Goal: Task Accomplishment & Management: Complete application form

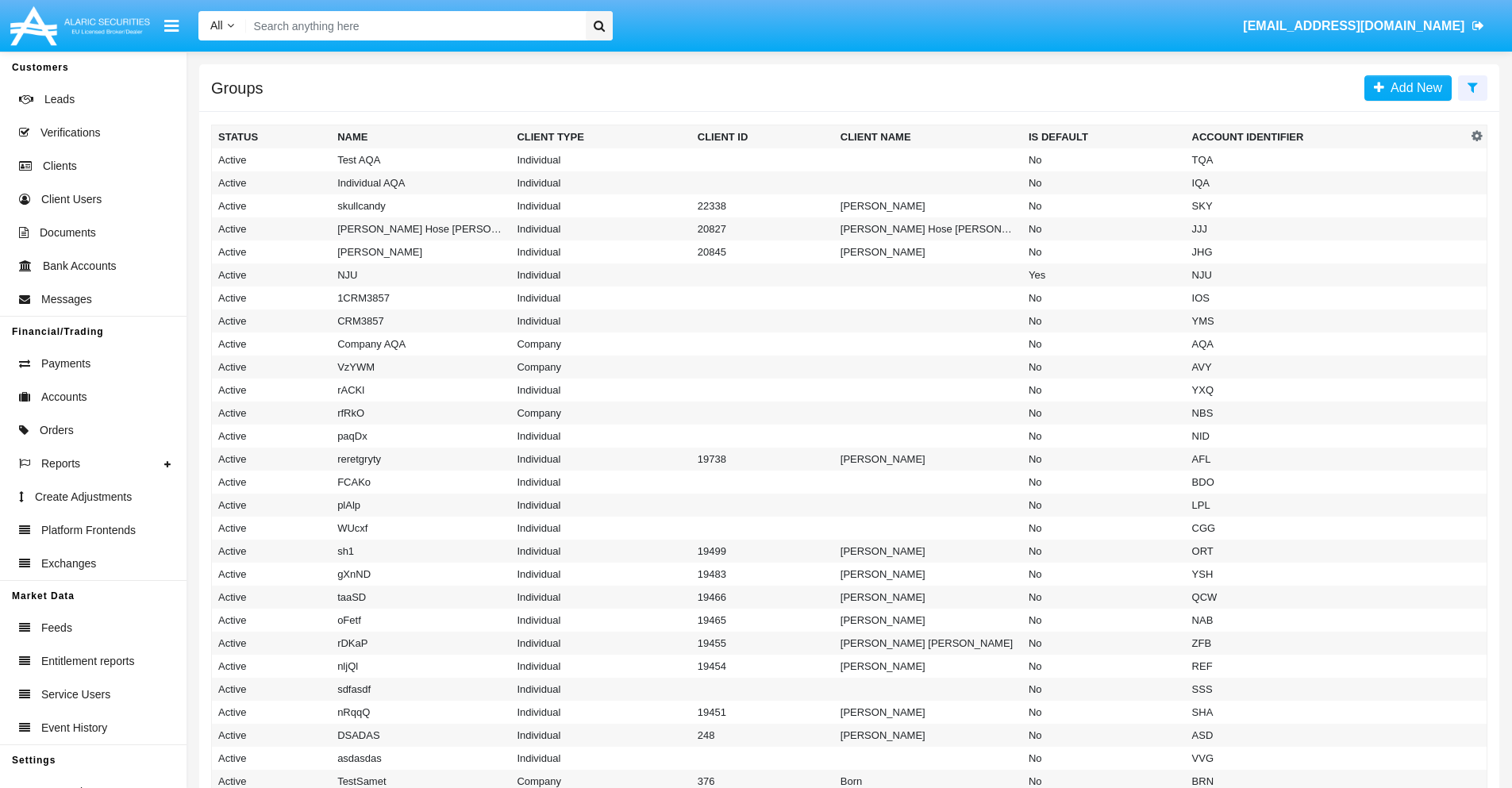
click at [1473, 87] on icon at bounding box center [1473, 87] width 10 height 13
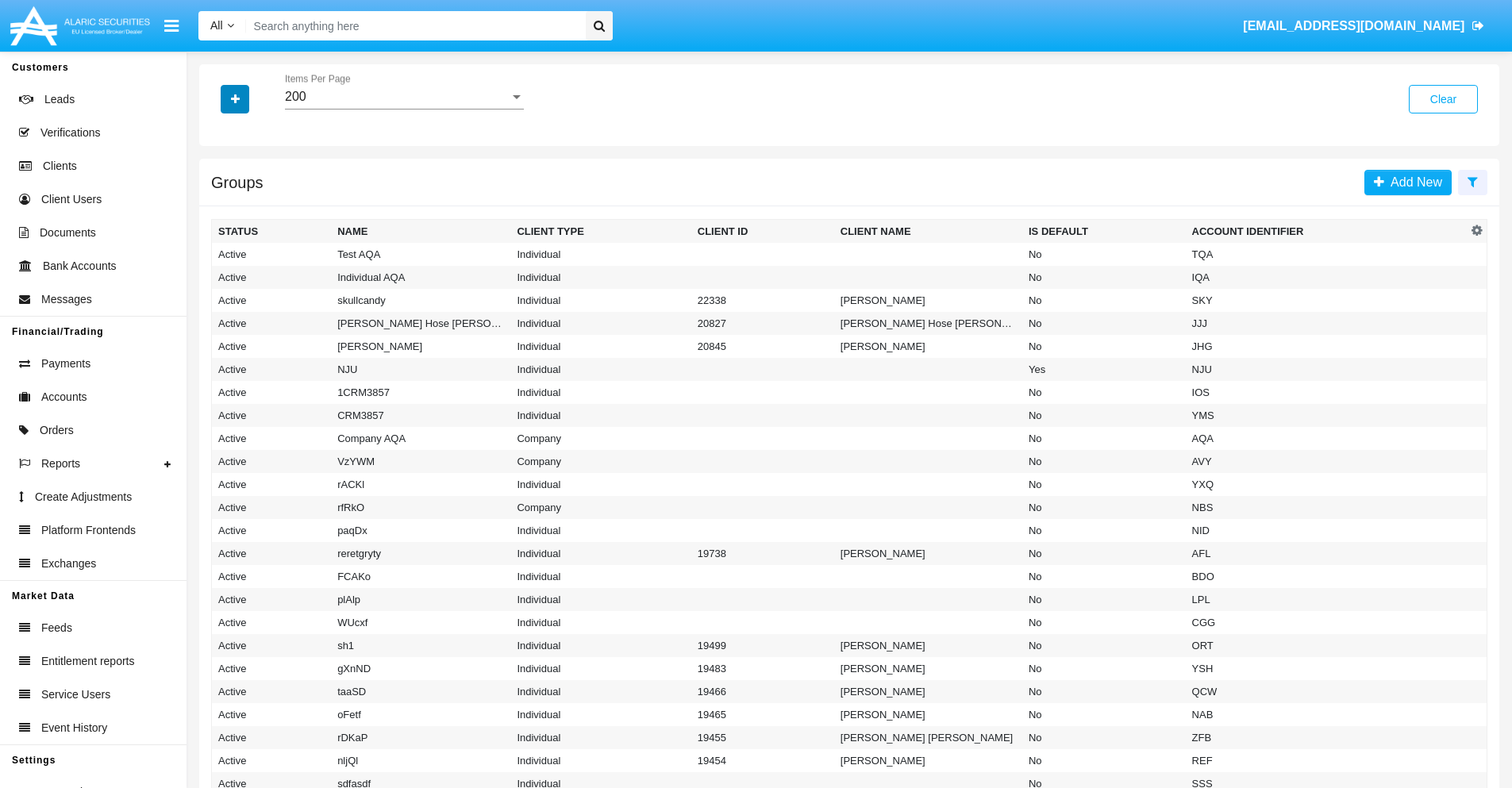
click at [234, 98] on icon "button" at bounding box center [235, 99] width 9 height 11
click at [279, 269] on span "Account Identifier" at bounding box center [280, 270] width 98 height 19
click at [218, 276] on input "Account Identifier" at bounding box center [218, 276] width 1 height 1
checkbox input "true"
click at [234, 98] on icon "button" at bounding box center [235, 99] width 9 height 11
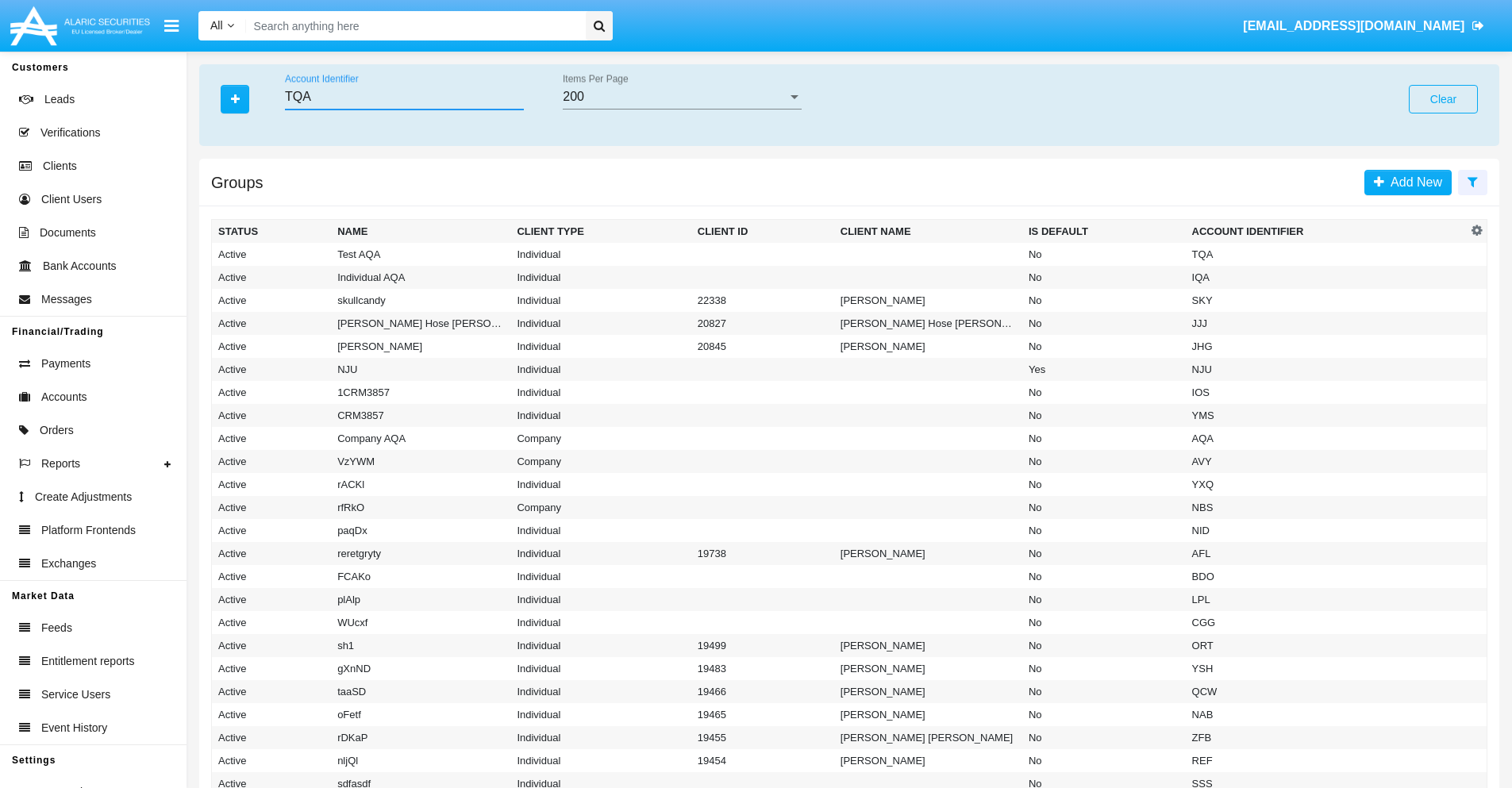
click at [404, 97] on input "TQA" at bounding box center [404, 96] width 239 height 14
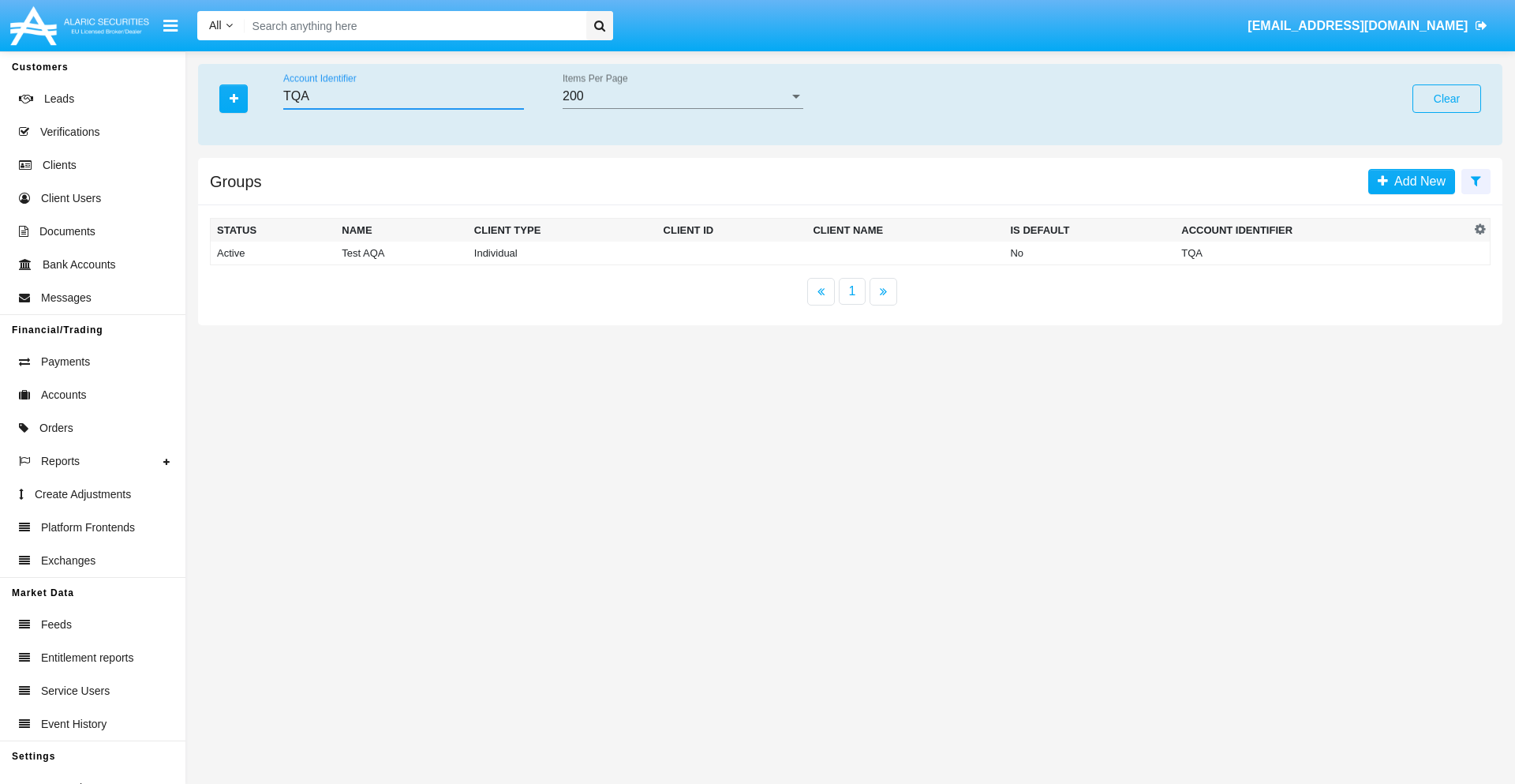
type input "TQA"
click at [1323, 252] on td "TQA" at bounding box center [1323, 253] width 295 height 23
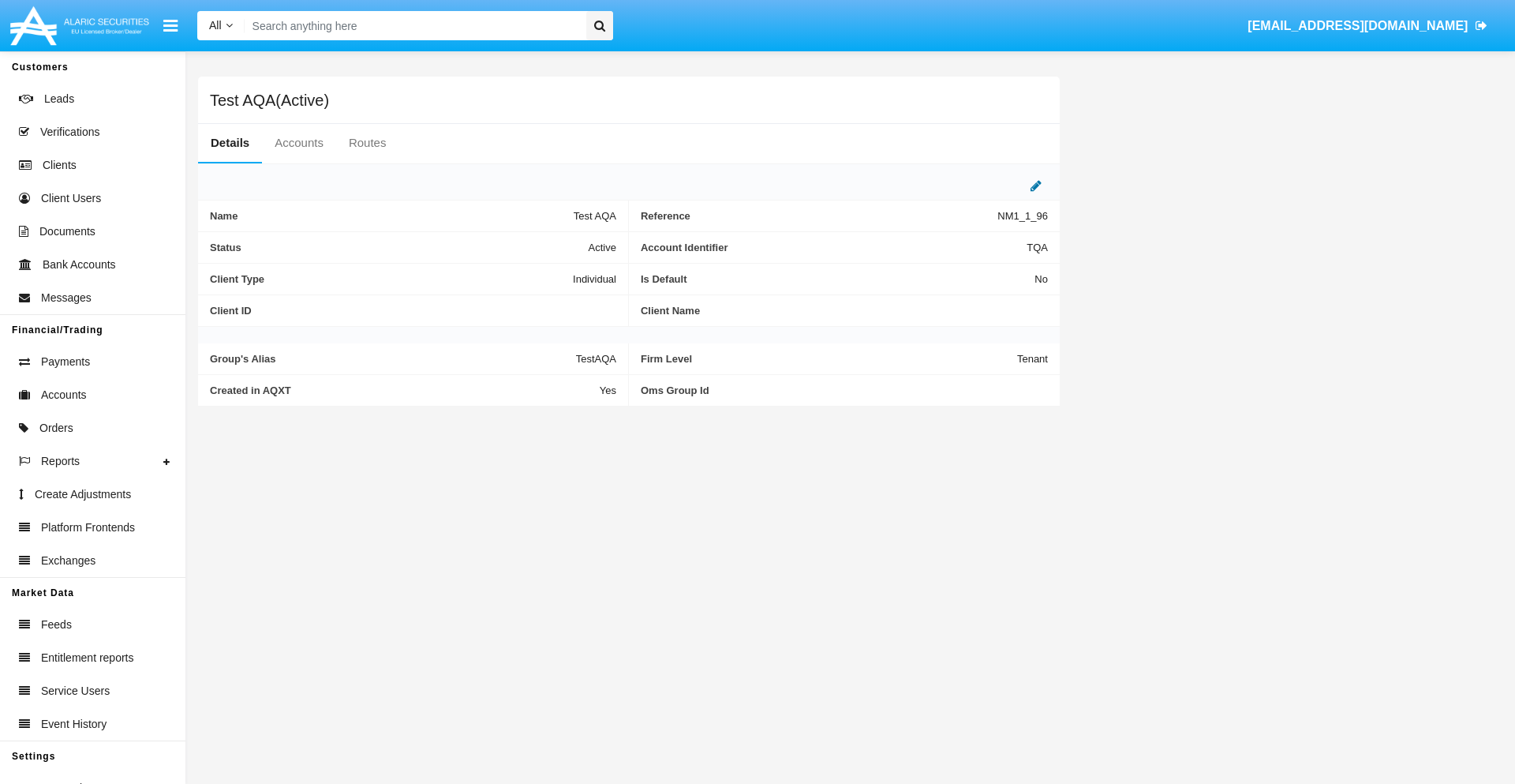
click at [1036, 185] on icon at bounding box center [1036, 185] width 11 height 13
click at [545, 243] on div "Active" at bounding box center [538, 243] width 128 height 13
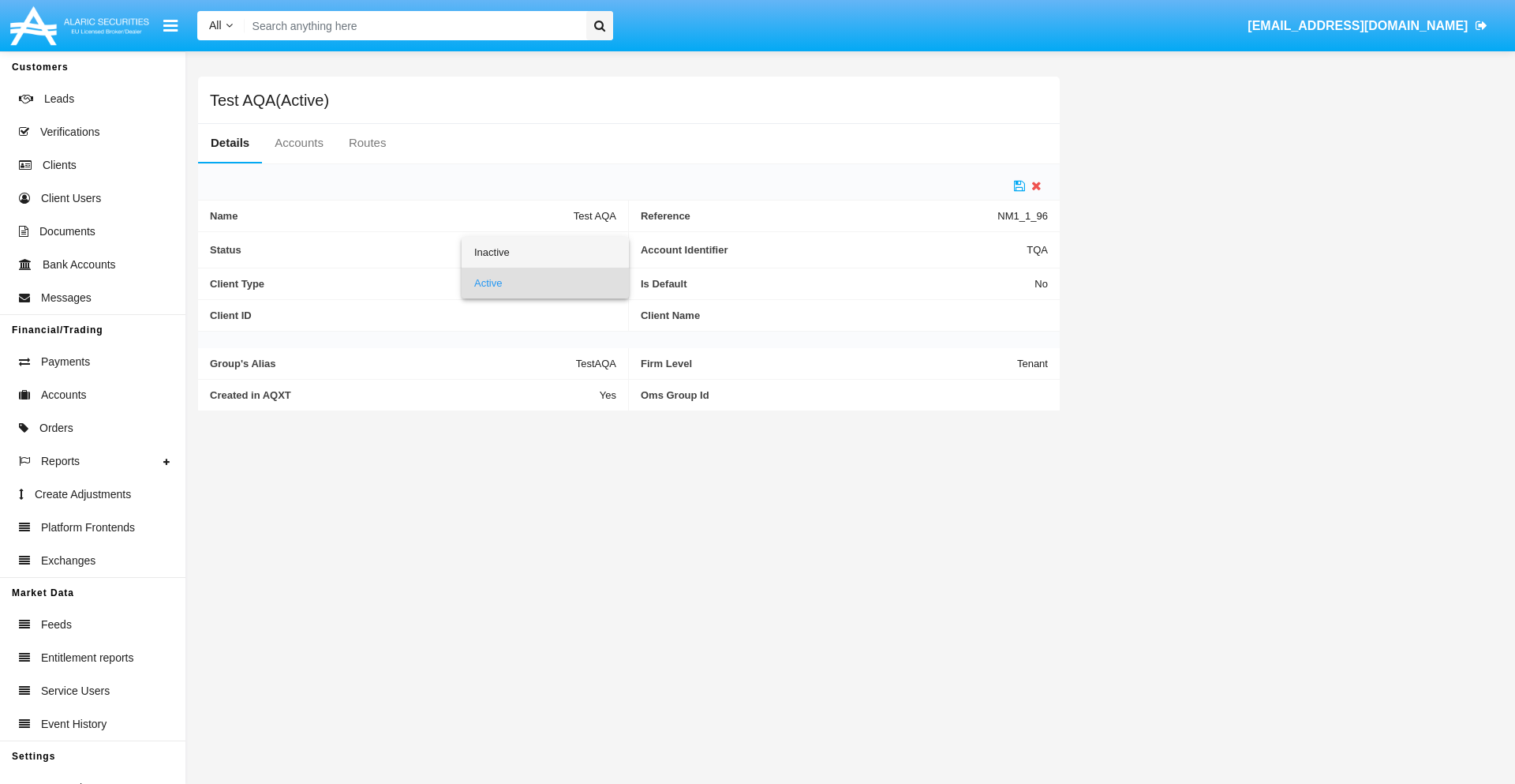
click at [545, 251] on span "Inactive" at bounding box center [545, 251] width 142 height 30
click at [1020, 185] on icon at bounding box center [1020, 185] width 11 height 13
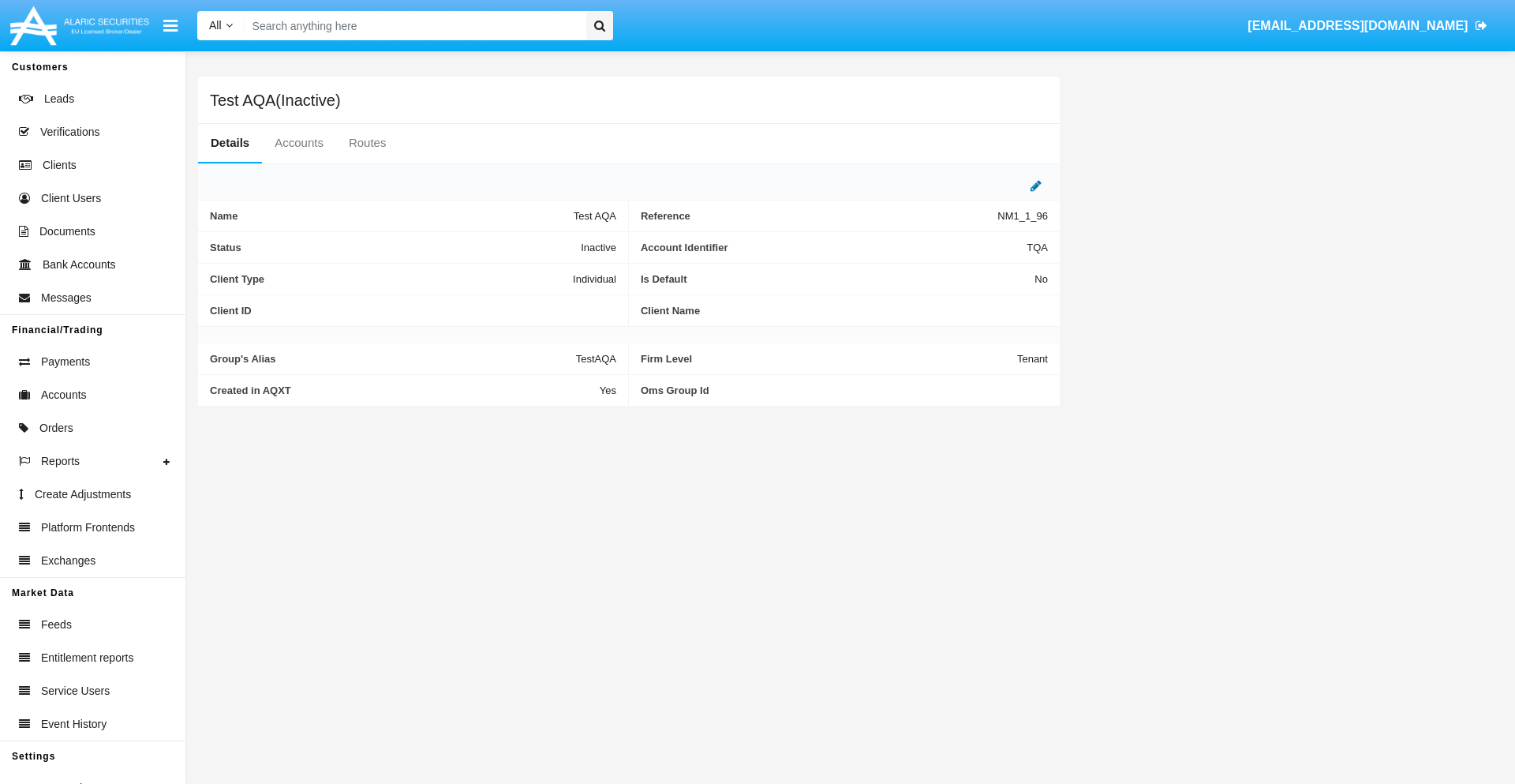
click at [1036, 185] on icon at bounding box center [1036, 185] width 11 height 13
click at [545, 243] on div "Inactive" at bounding box center [538, 243] width 128 height 13
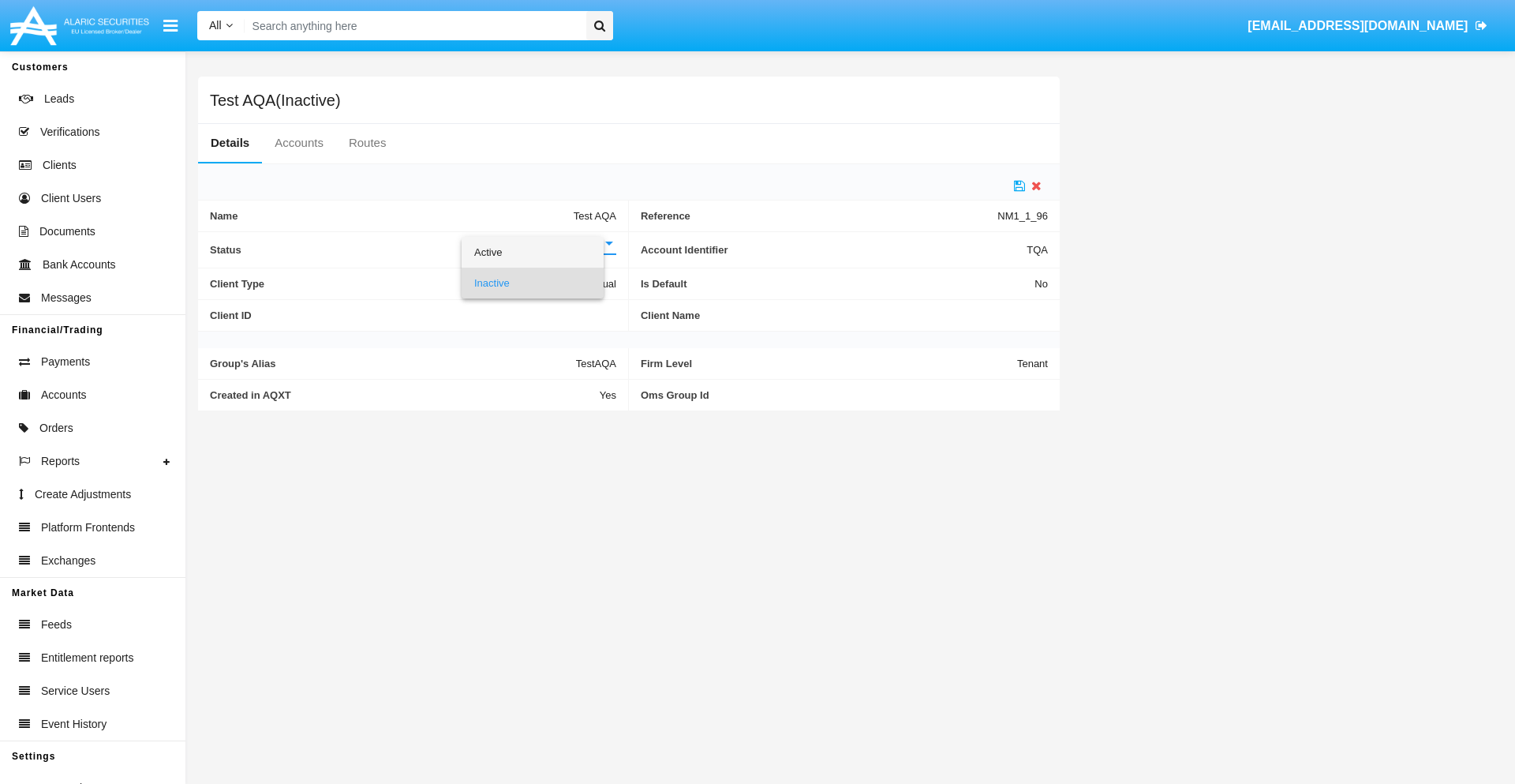
click at [545, 251] on span "Active" at bounding box center [533, 251] width 117 height 30
click at [1020, 185] on icon at bounding box center [1020, 185] width 11 height 13
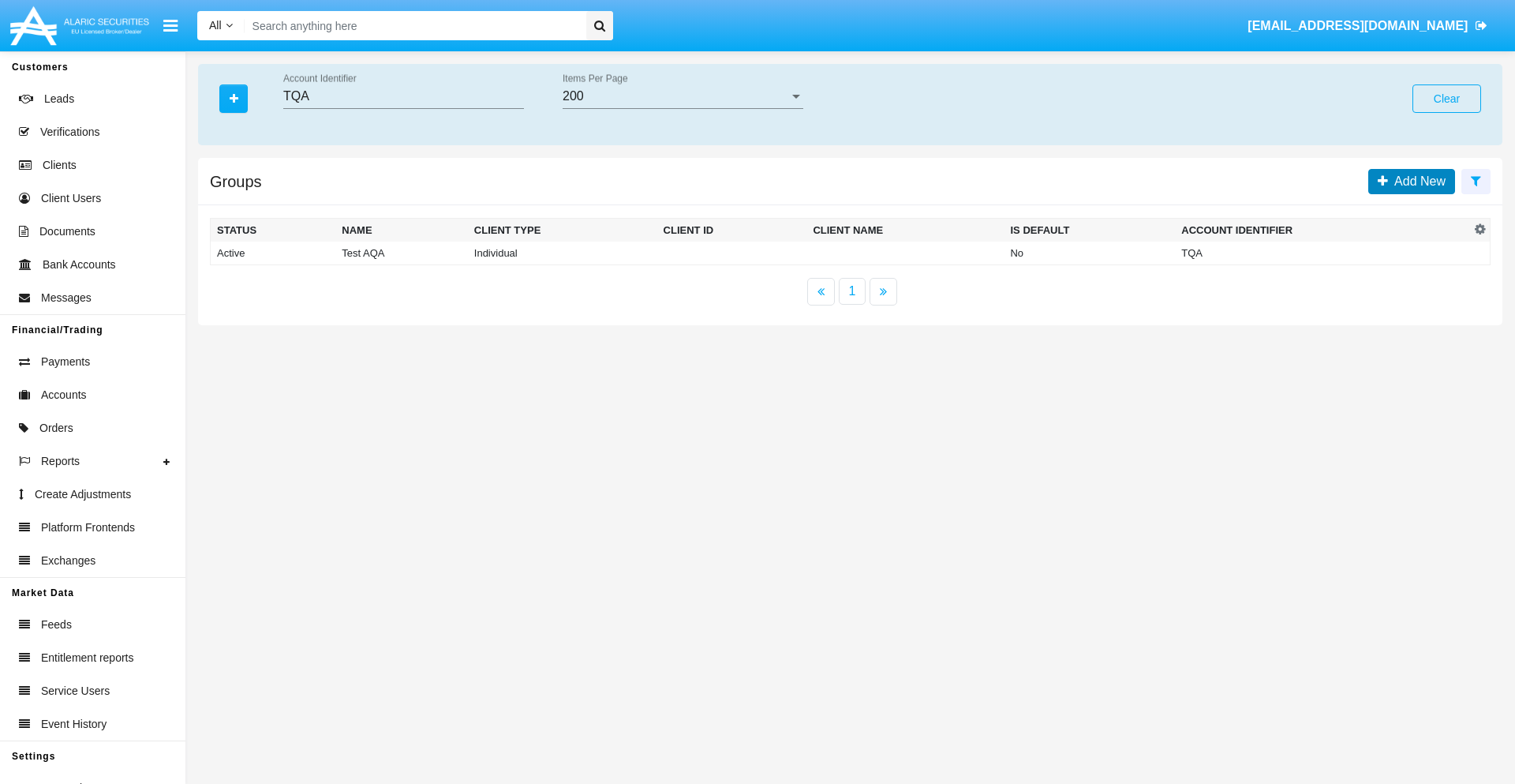
click at [1417, 181] on span "Add New" at bounding box center [1417, 180] width 57 height 13
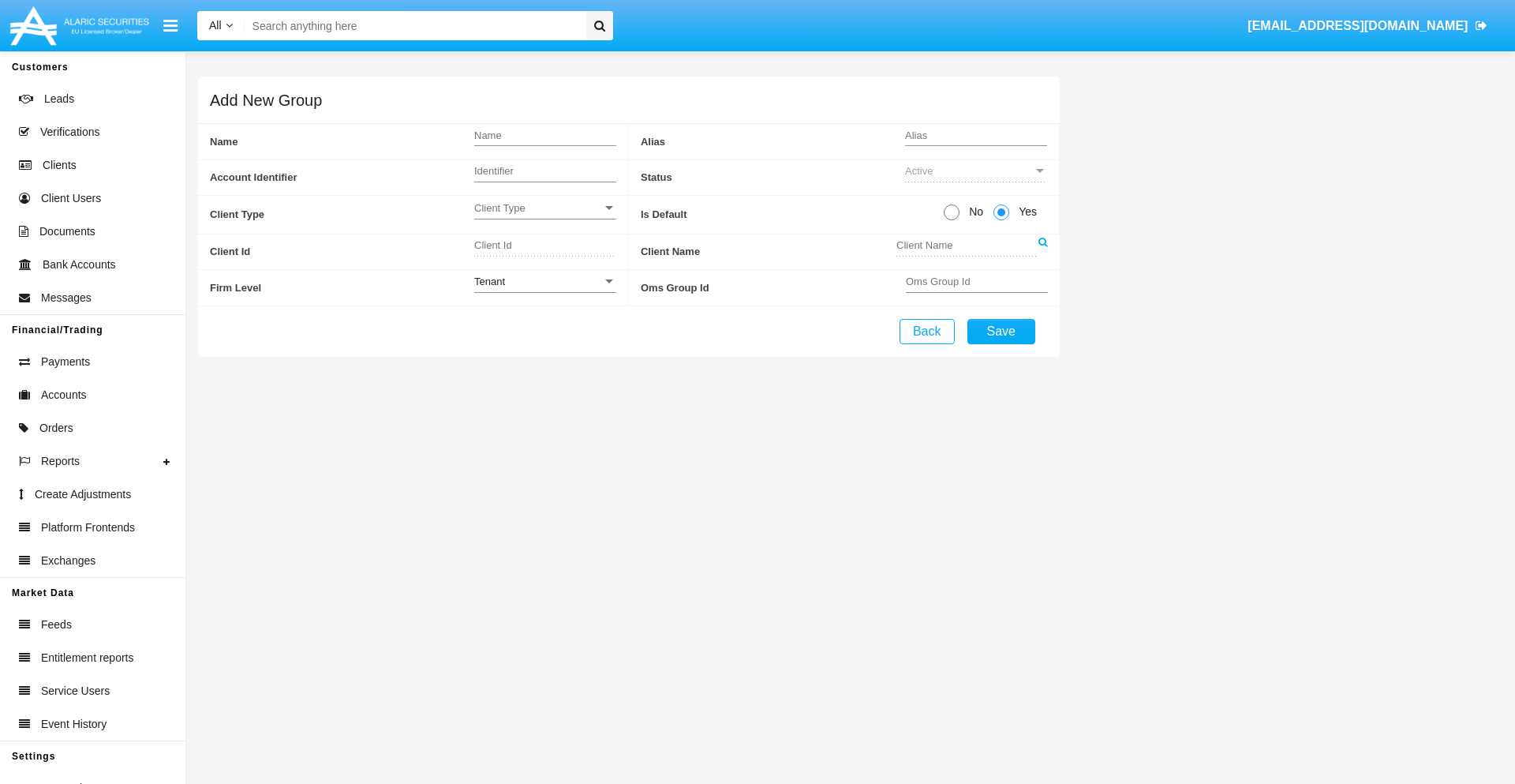
click at [545, 208] on span "Client Type" at bounding box center [538, 207] width 128 height 13
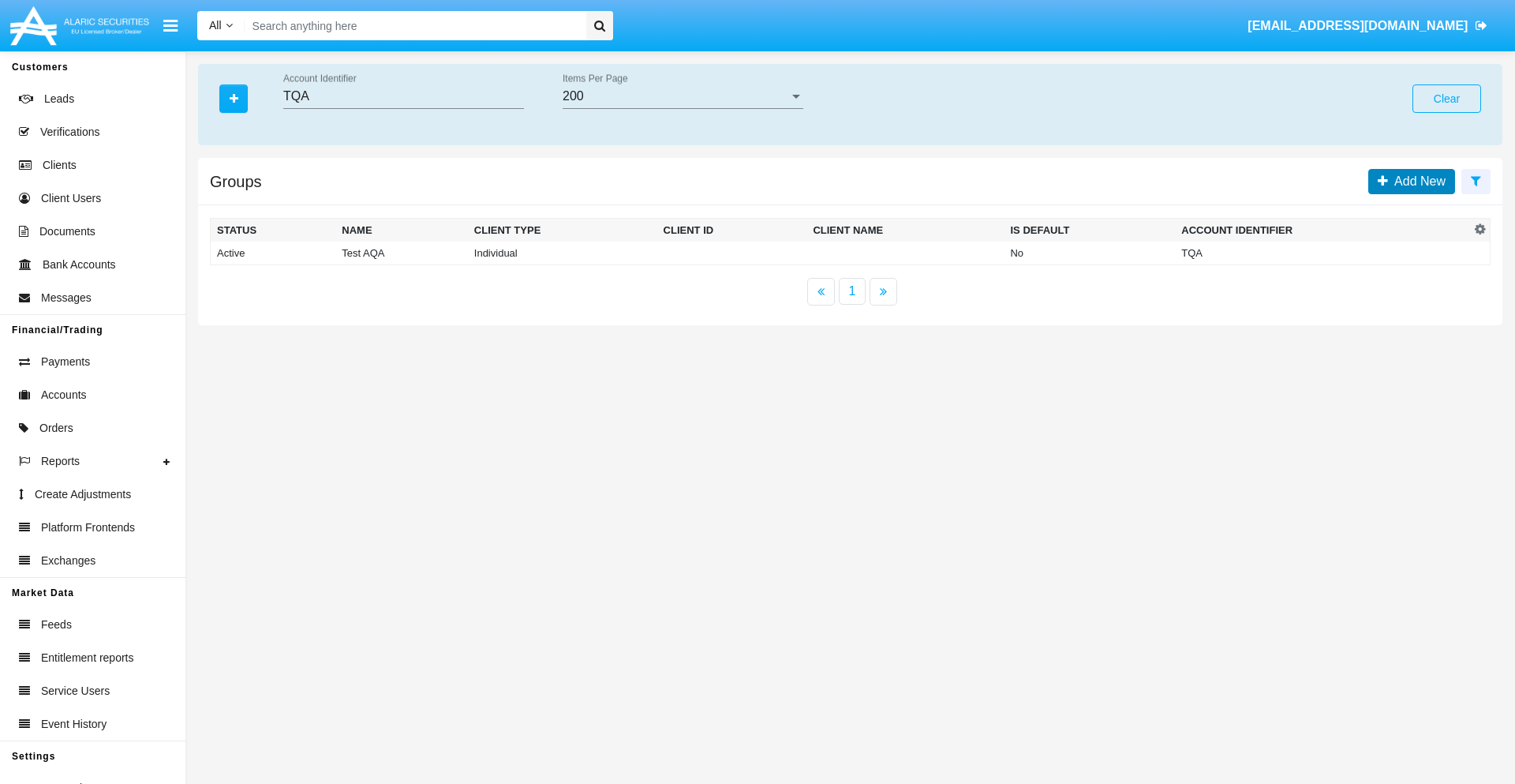
click at [1417, 181] on span "Add New" at bounding box center [1417, 180] width 57 height 13
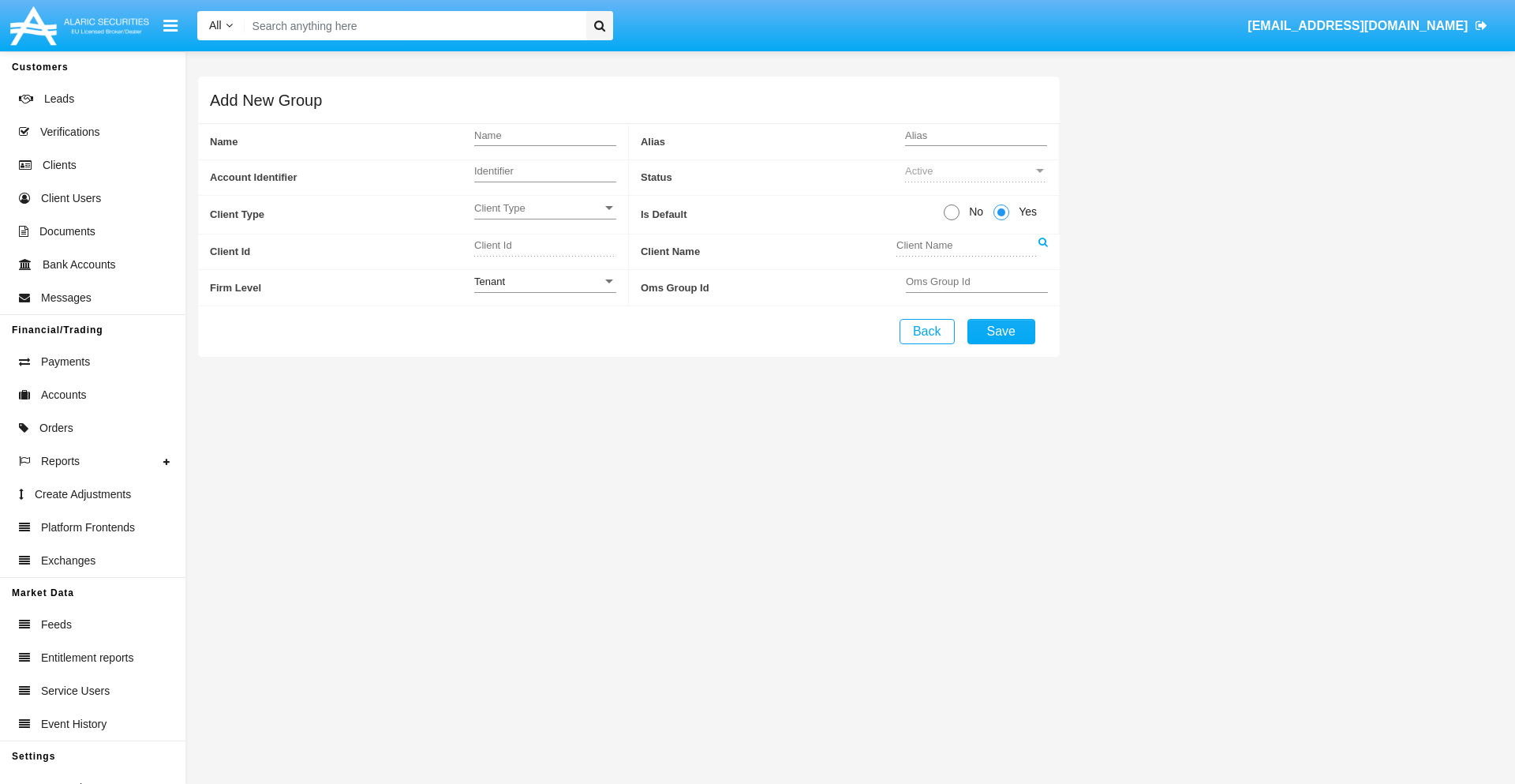
click at [973, 211] on span "No" at bounding box center [974, 211] width 28 height 17
click at [952, 220] on input "No" at bounding box center [951, 220] width 1 height 1
radio input "true"
click at [545, 281] on div "Tenant" at bounding box center [538, 281] width 128 height 13
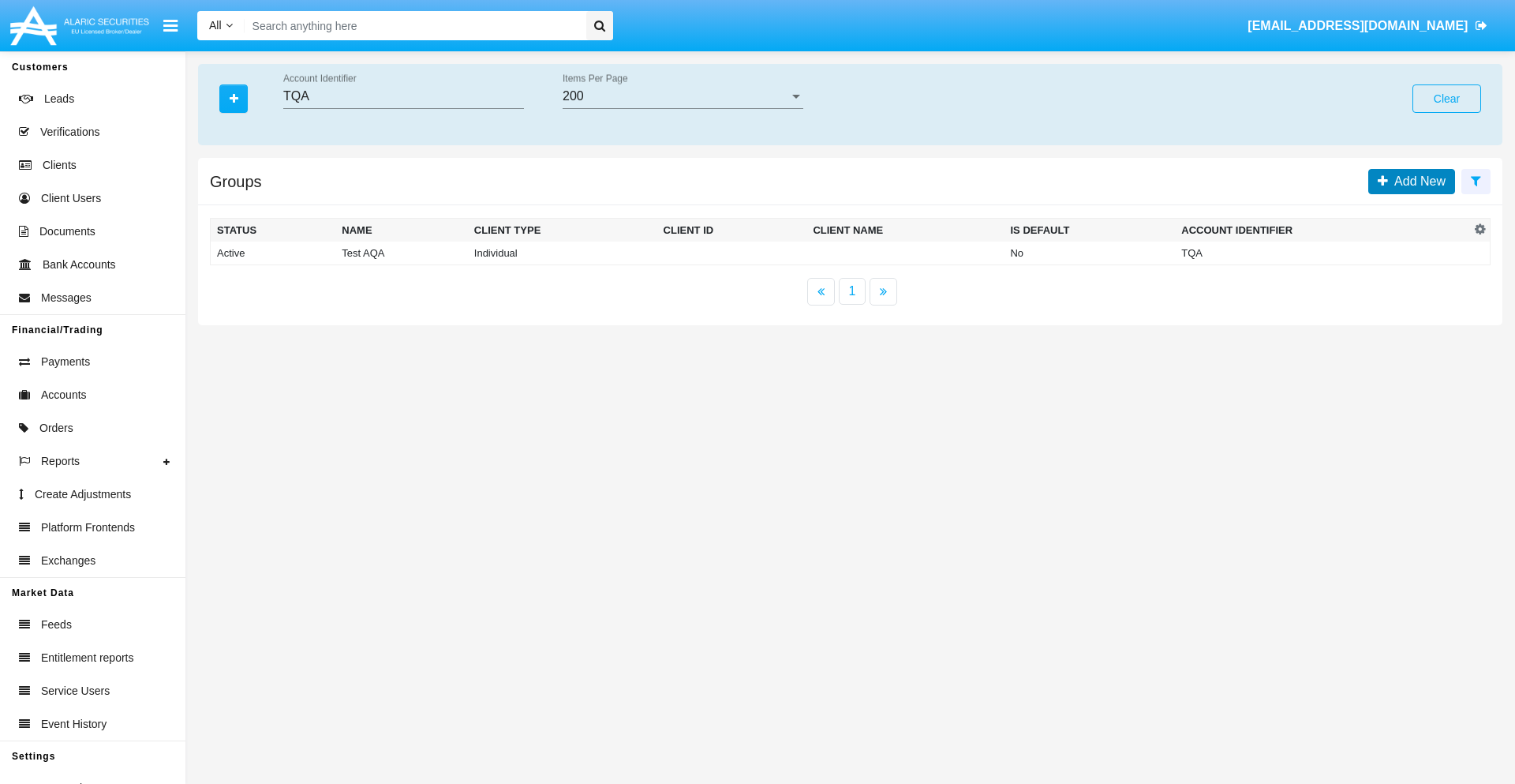
click at [1417, 181] on span "Add New" at bounding box center [1417, 180] width 57 height 13
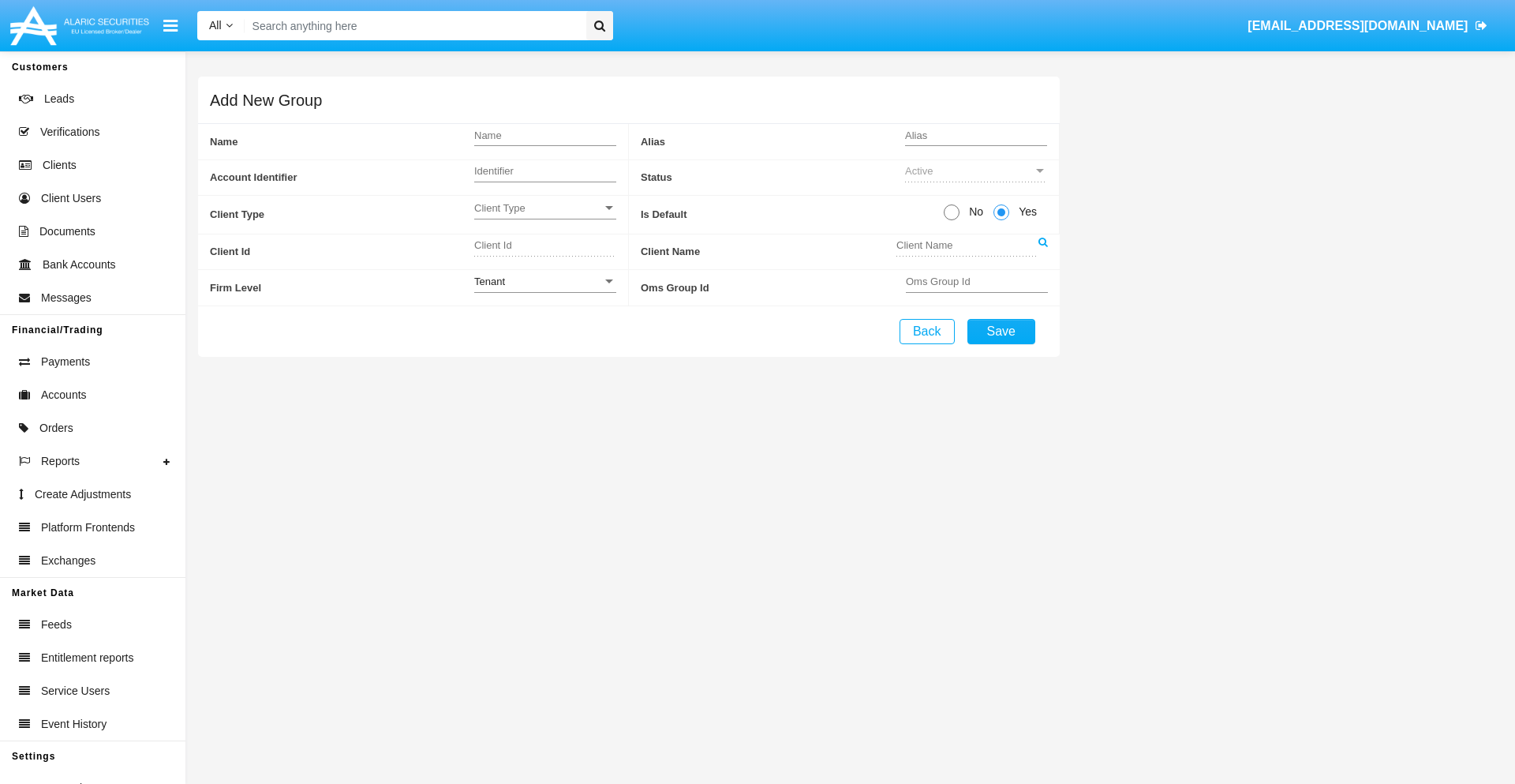
click at [973, 211] on span "No" at bounding box center [974, 211] width 28 height 17
click at [952, 220] on input "No" at bounding box center [951, 220] width 1 height 1
radio input "true"
click at [1025, 211] on span "Yes" at bounding box center [1025, 211] width 31 height 17
click at [1002, 220] on input "Yes" at bounding box center [1001, 220] width 1 height 1
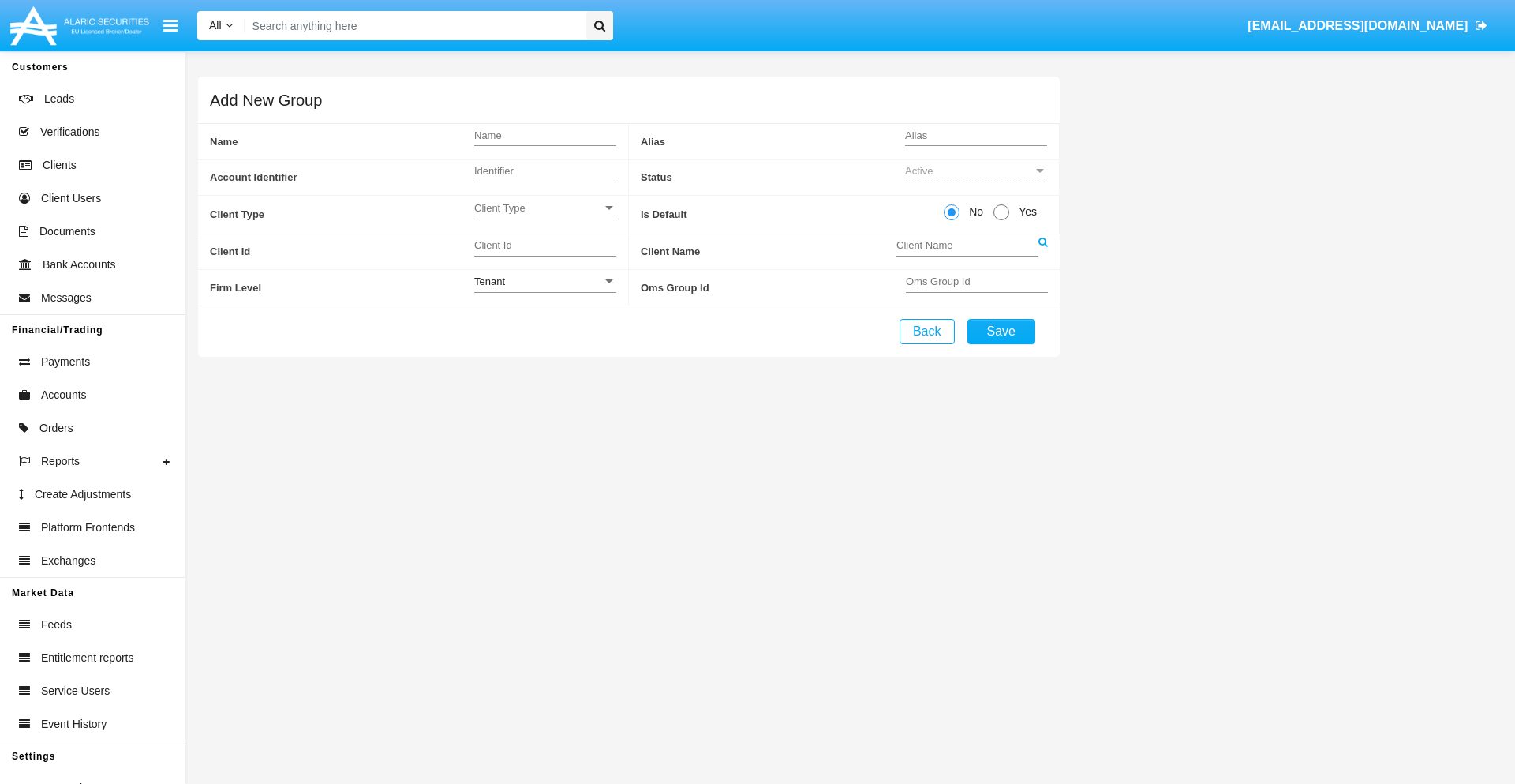
radio input "true"
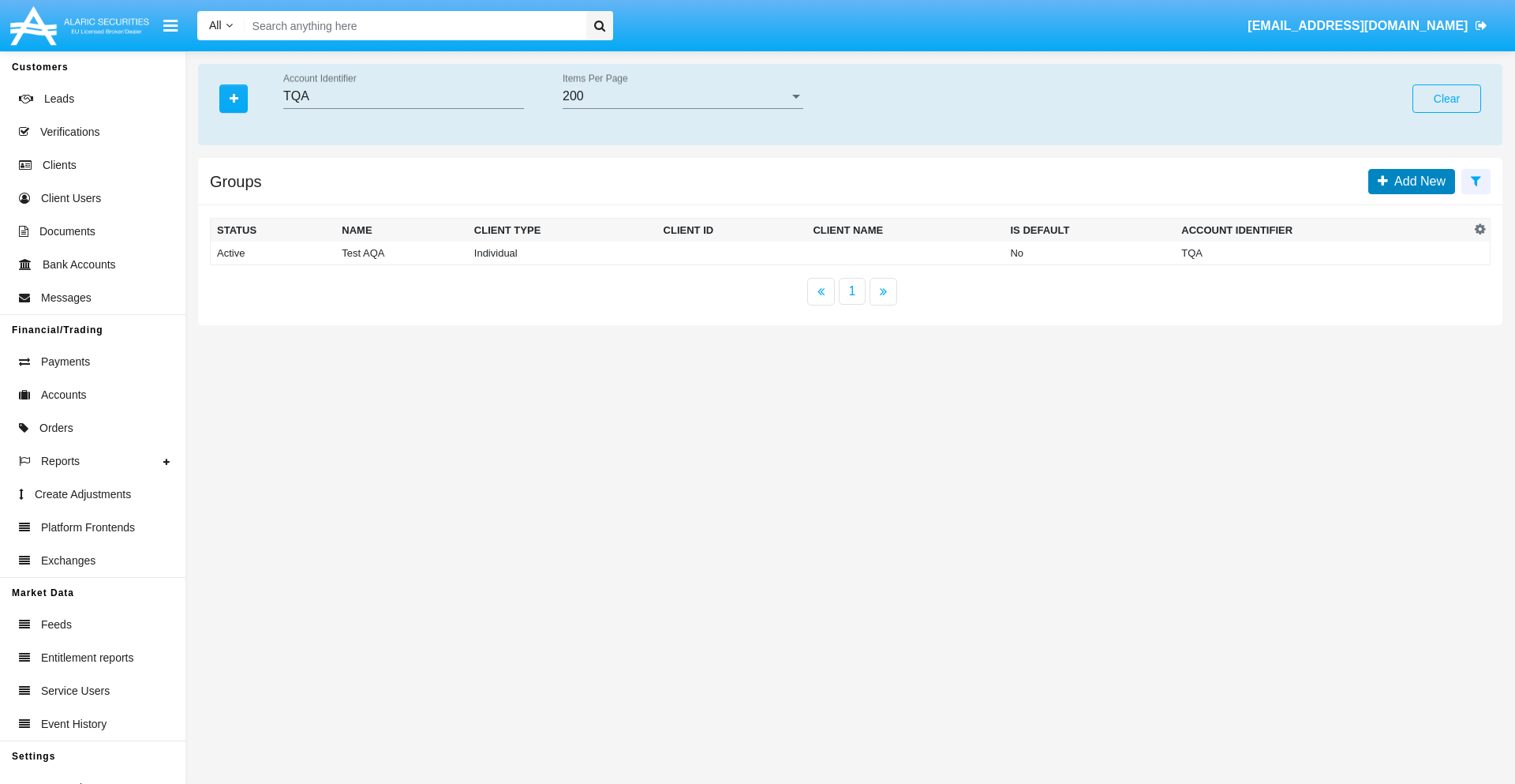
click at [1417, 181] on span "Add New" at bounding box center [1417, 180] width 57 height 13
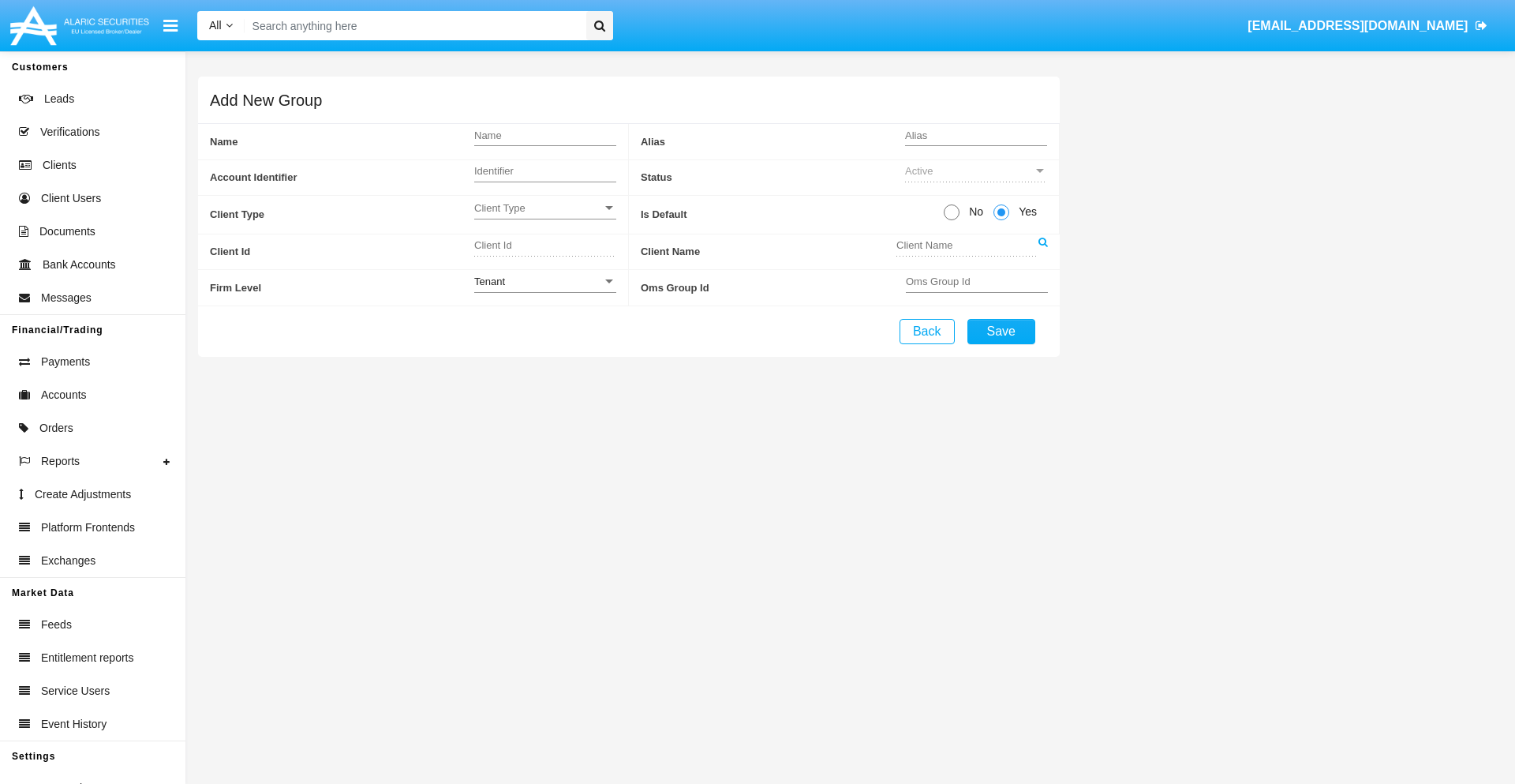
click at [973, 211] on span "No" at bounding box center [974, 211] width 28 height 17
click at [952, 220] on input "No" at bounding box center [951, 220] width 1 height 1
radio input "true"
click at [545, 208] on span "Client Type" at bounding box center [538, 207] width 128 height 13
click at [545, 217] on span "Individual" at bounding box center [545, 216] width 142 height 30
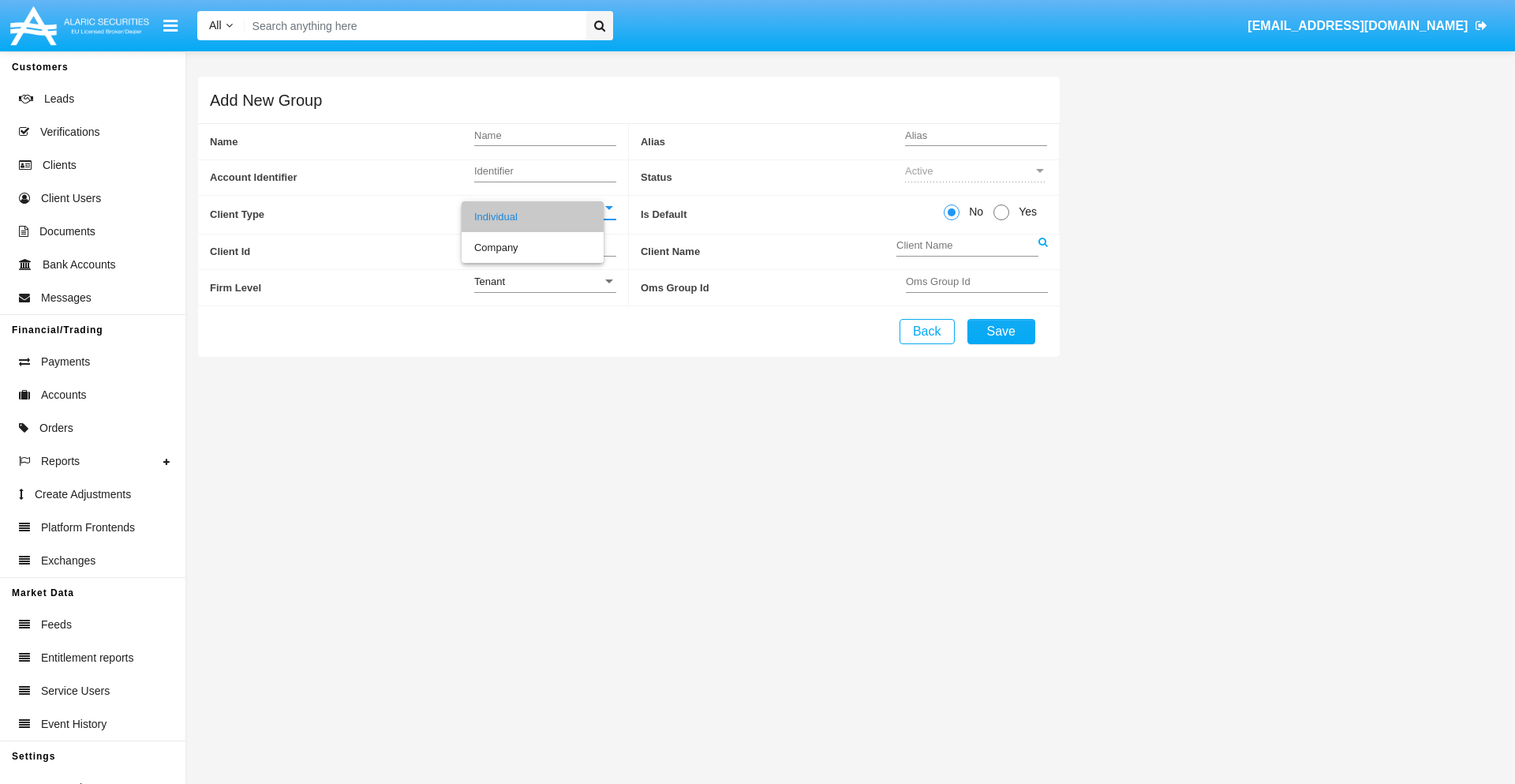
click at [1042, 251] on link at bounding box center [1043, 251] width 10 height 36
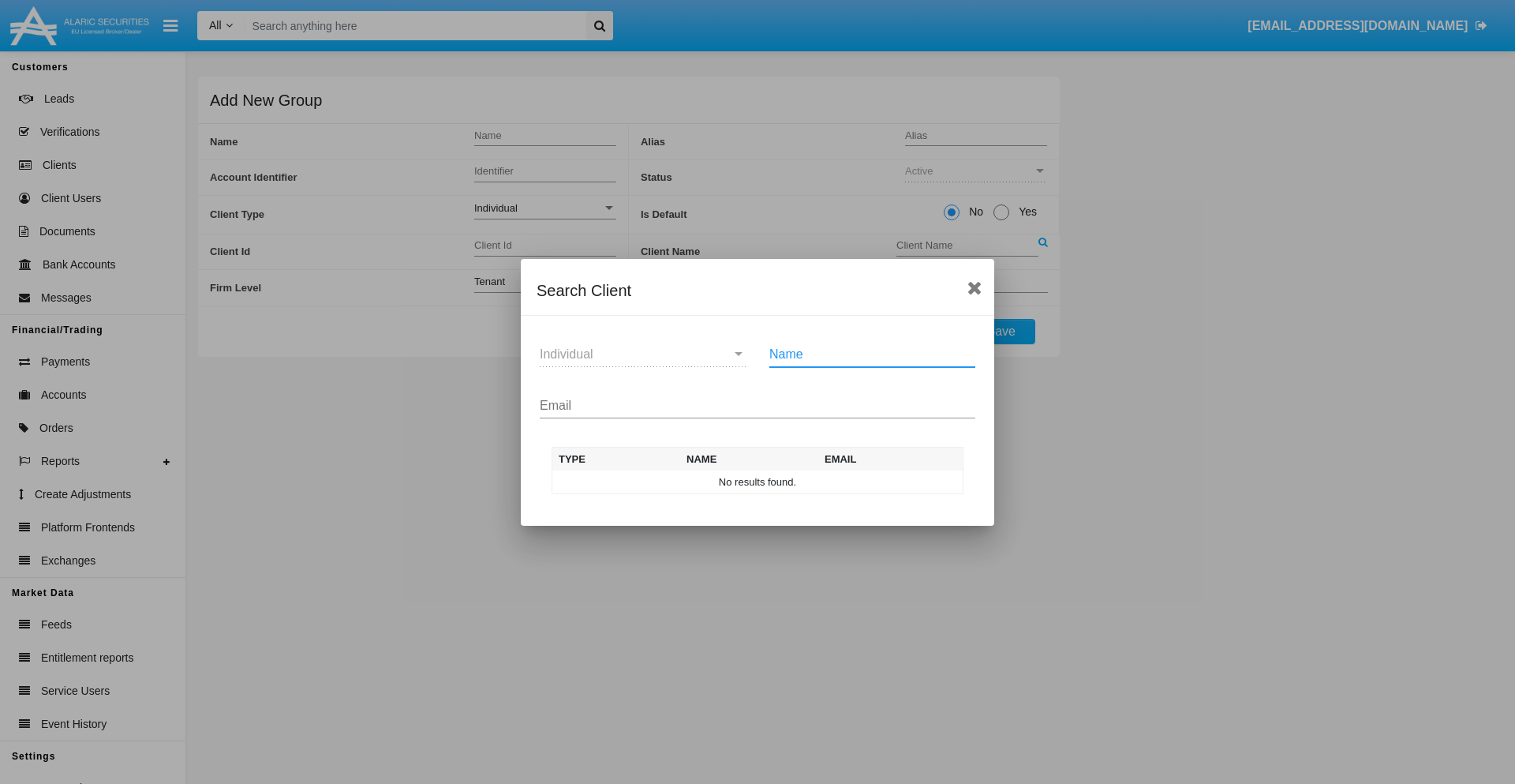
click at [758, 405] on input "Email" at bounding box center [757, 405] width 436 height 14
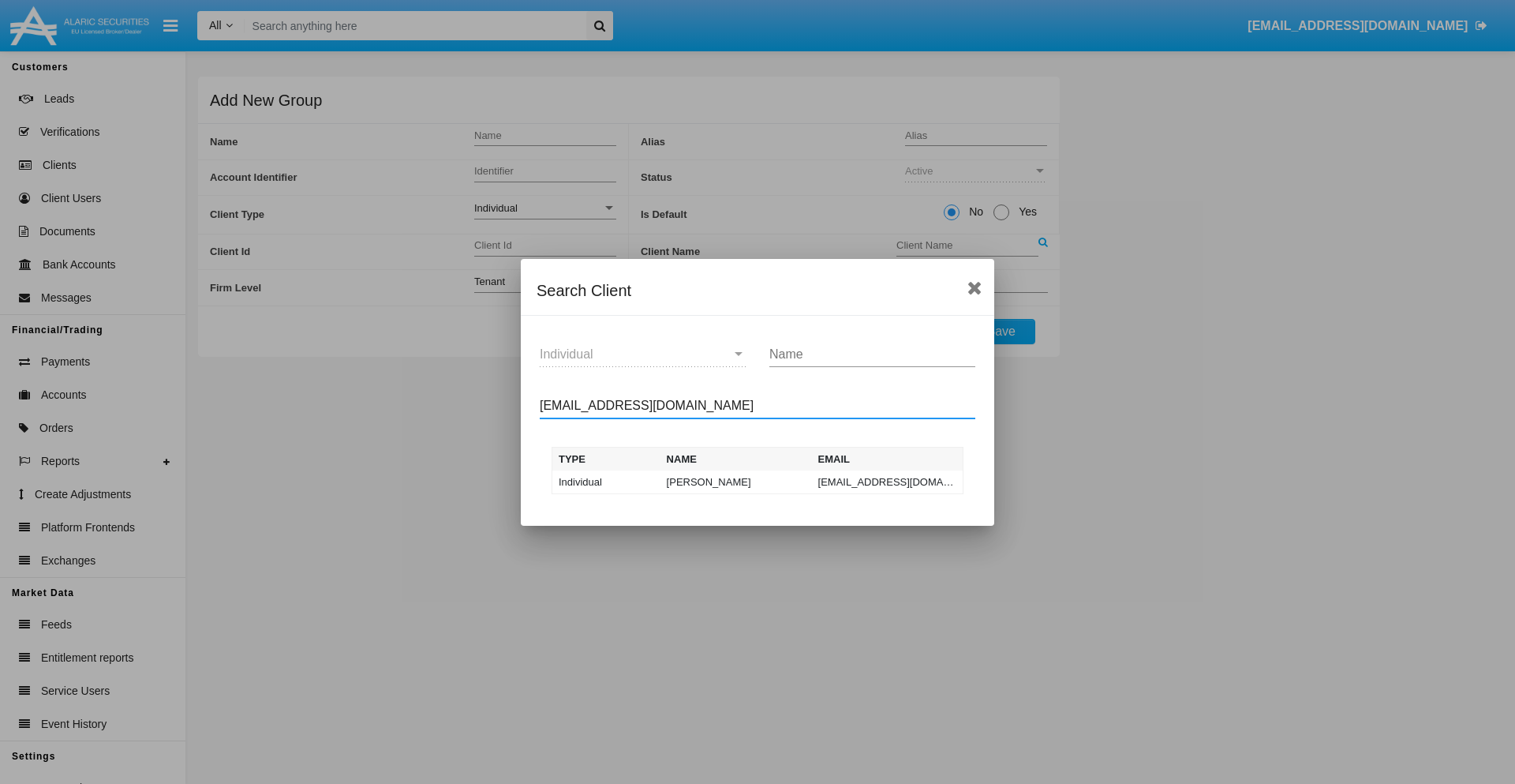
type input "test-user-owl@aqa.com"
